Goal: Task Accomplishment & Management: Use online tool/utility

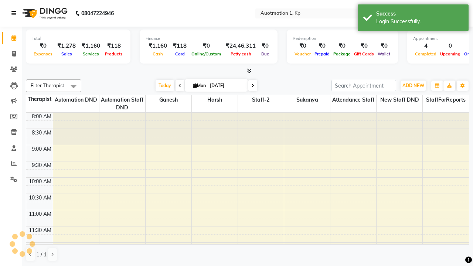
click at [15, 13] on icon at bounding box center [13, 13] width 4 height 5
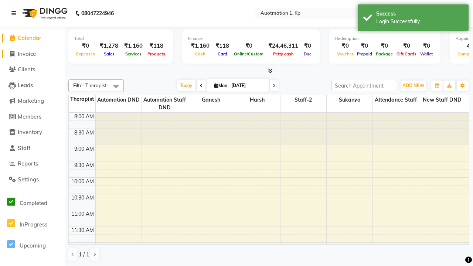
click at [32, 54] on span "Invoice" at bounding box center [27, 53] width 18 height 7
select select "150"
select select "service"
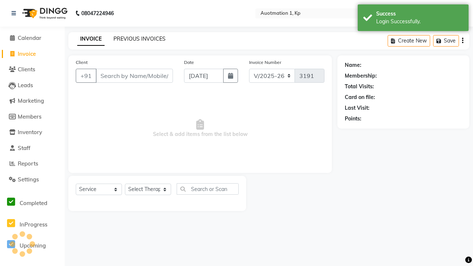
click at [139, 39] on link "PREVIOUS INVOICES" at bounding box center [140, 39] width 52 height 7
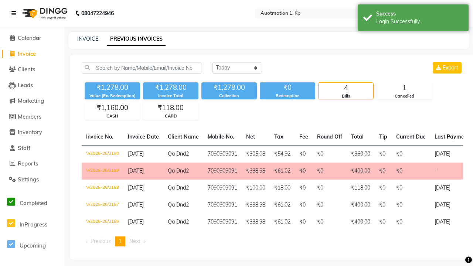
click at [15, 13] on icon at bounding box center [13, 13] width 4 height 5
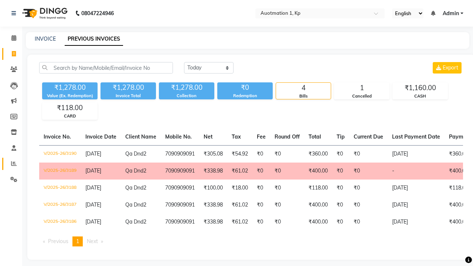
click at [11, 164] on icon at bounding box center [14, 164] width 6 height 6
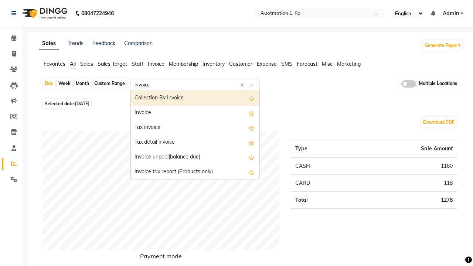
click at [195, 113] on div "Invoice" at bounding box center [195, 113] width 129 height 15
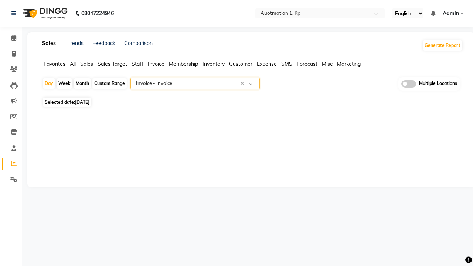
select select "full_report"
select select "csv"
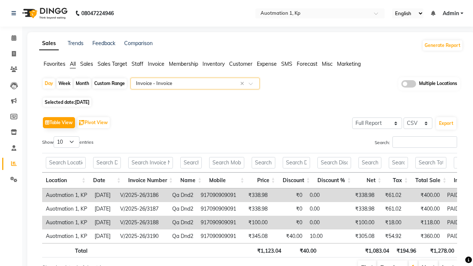
type input "Invoice Item wise"
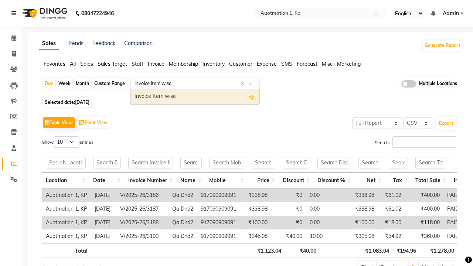
click at [195, 97] on div "Invoice Item wise" at bounding box center [195, 97] width 129 height 15
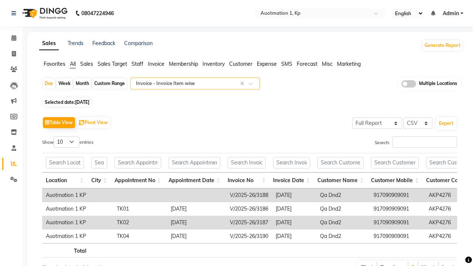
type input "Tax summary"
